Goal: Find specific page/section: Find specific page/section

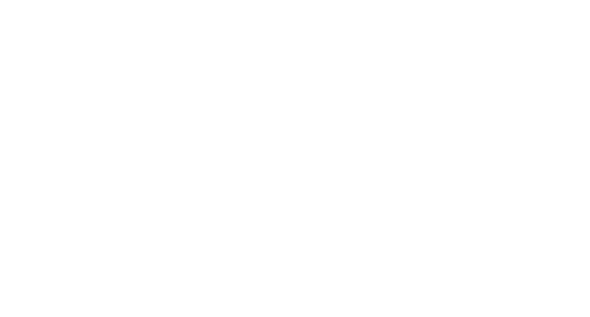
select select "Song"
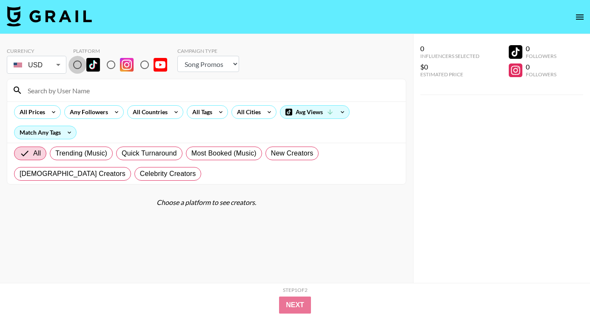
click at [77, 66] on input "radio" at bounding box center [78, 65] width 18 height 18
radio input "true"
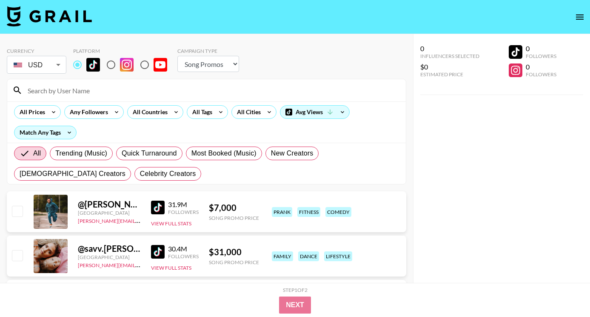
click at [82, 87] on input at bounding box center [212, 90] width 378 height 14
paste input "@[DOMAIN_NAME]"
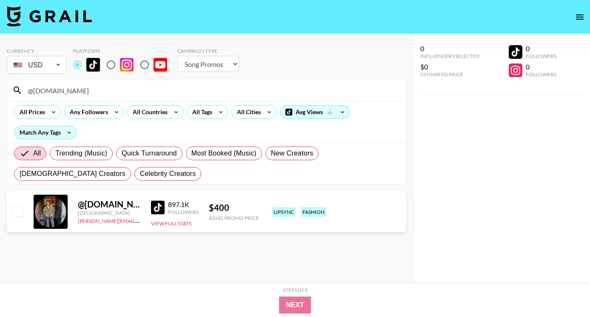
type input "@[DOMAIN_NAME]"
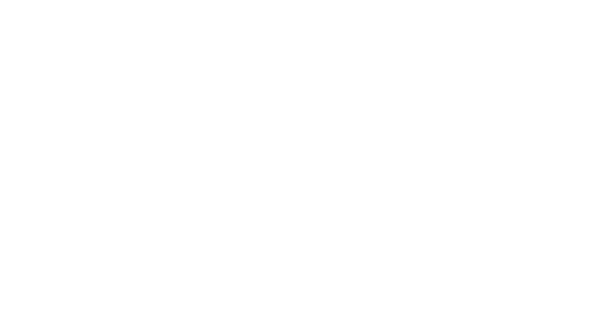
select select "Song"
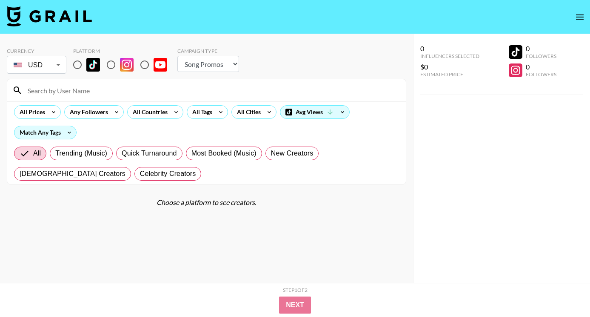
click at [80, 65] on input "radio" at bounding box center [78, 65] width 18 height 18
radio input "true"
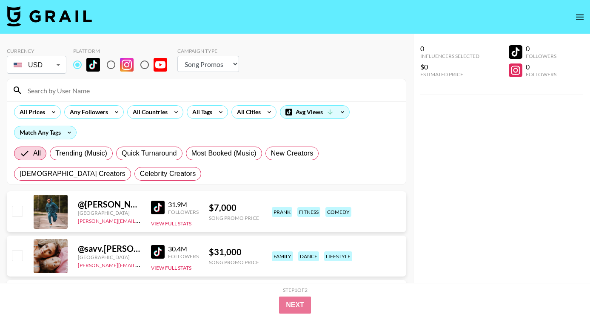
click at [83, 89] on input at bounding box center [212, 90] width 378 height 14
paste input "@internetbastard"
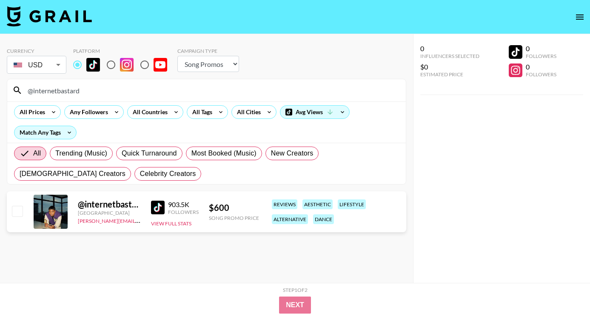
click at [203, 81] on div "@internetbastard" at bounding box center [206, 90] width 399 height 22
click at [220, 91] on input "@internetbastard" at bounding box center [212, 90] width 378 height 14
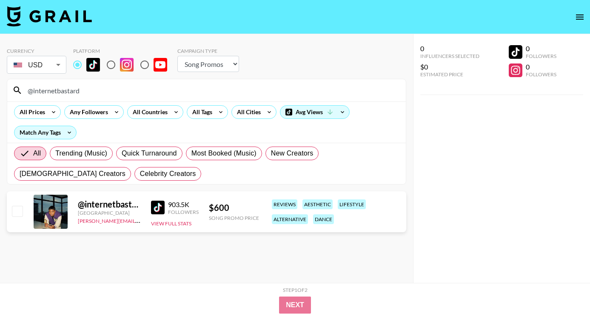
click at [220, 91] on input "@internetbastard" at bounding box center [212, 90] width 378 height 14
paste input "paul_jackw"
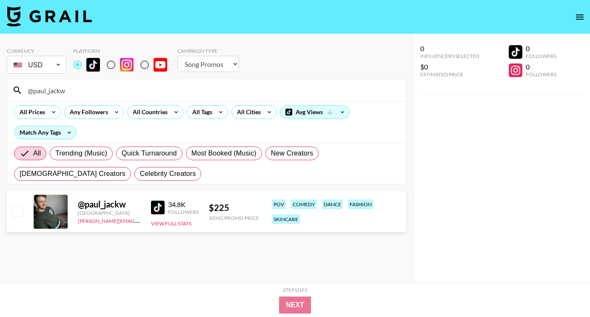
click at [199, 89] on input "@paul_jackw" at bounding box center [212, 90] width 378 height 14
paste input "evangraysmith"
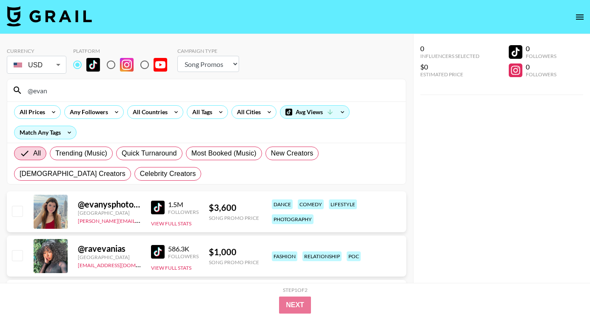
click at [226, 87] on input "@evan" at bounding box center [212, 90] width 378 height 14
paste input "frimz02"
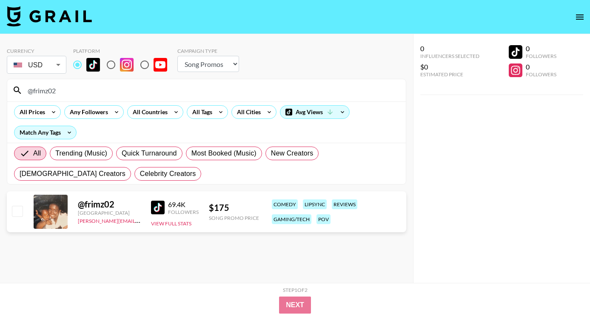
click at [235, 89] on input "@frimz02" at bounding box center [212, 90] width 378 height 14
paste input "acclaimjody"
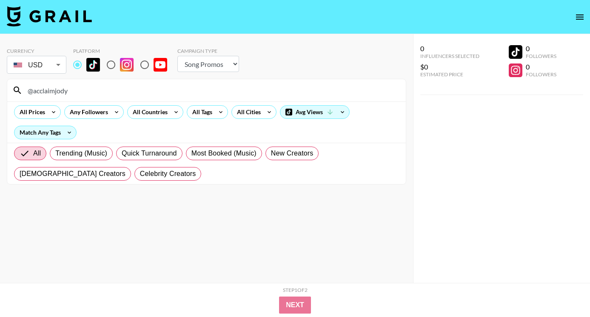
click at [224, 97] on input "@acclaimjody" at bounding box center [212, 90] width 378 height 14
paste input "saharsekandarii"
click at [296, 87] on input "@saharsekandarii" at bounding box center [212, 90] width 378 height 14
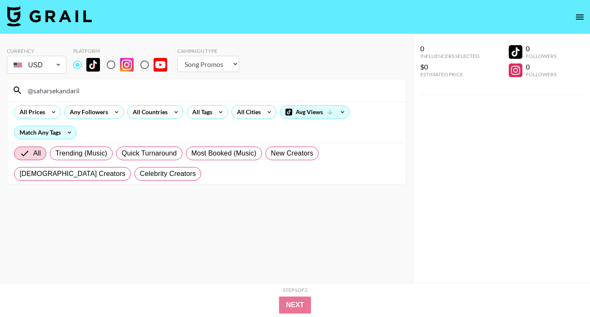
click at [296, 87] on input "@saharsekandarii" at bounding box center [212, 90] width 378 height 14
paste input "whackeddd"
type input "@whackeddd"
